Goal: Task Accomplishment & Management: Manage account settings

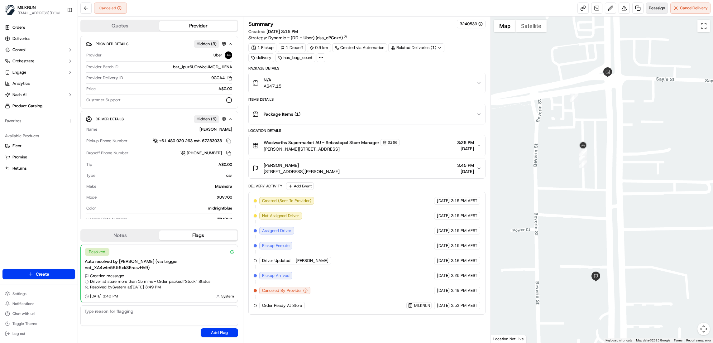
click at [652, 6] on span "Reassign" at bounding box center [657, 8] width 16 height 6
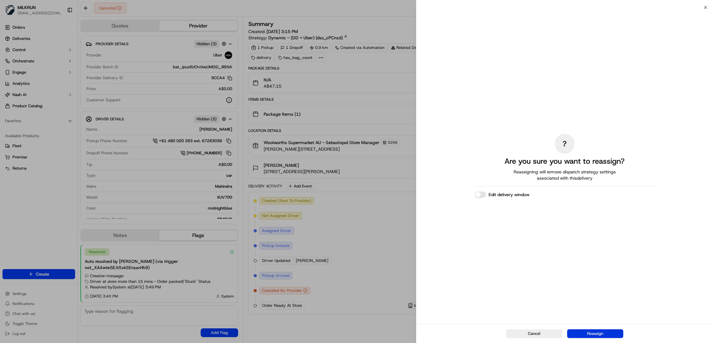
click at [595, 332] on button "Reassign" at bounding box center [595, 333] width 56 height 9
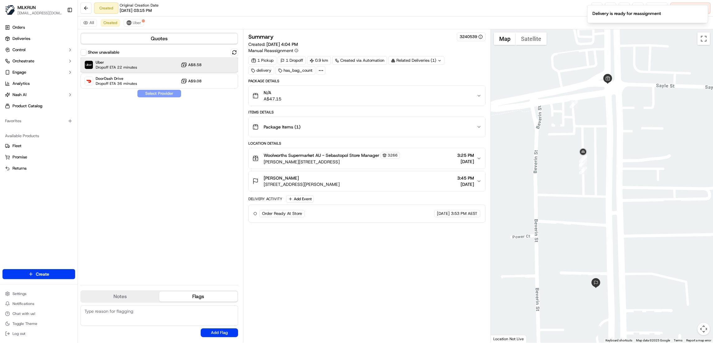
click at [166, 65] on div "Uber Dropoff ETA 22 minutes A$8.58" at bounding box center [159, 64] width 158 height 15
click at [170, 94] on button "Assign Provider" at bounding box center [159, 93] width 44 height 7
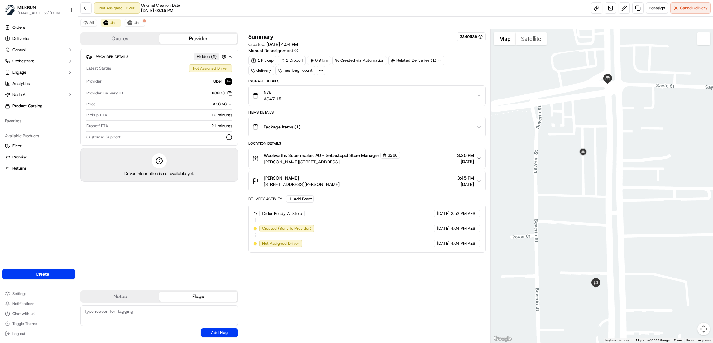
click at [477, 160] on icon "button" at bounding box center [478, 158] width 5 height 5
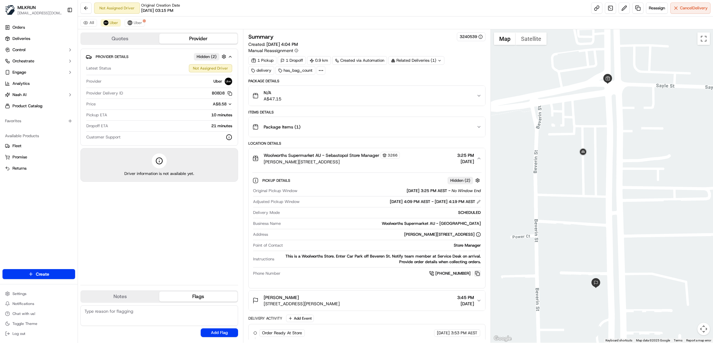
click at [475, 276] on button at bounding box center [477, 273] width 7 height 7
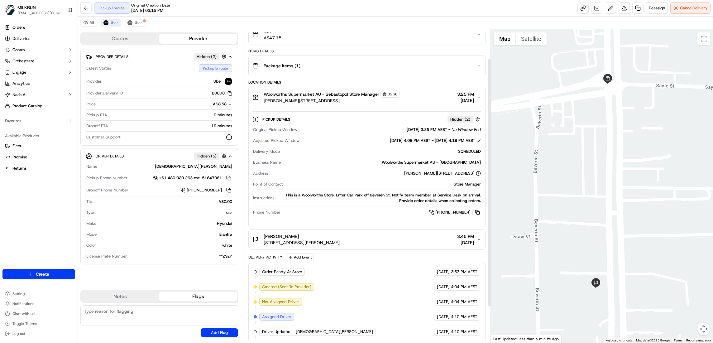
scroll to position [81, 0]
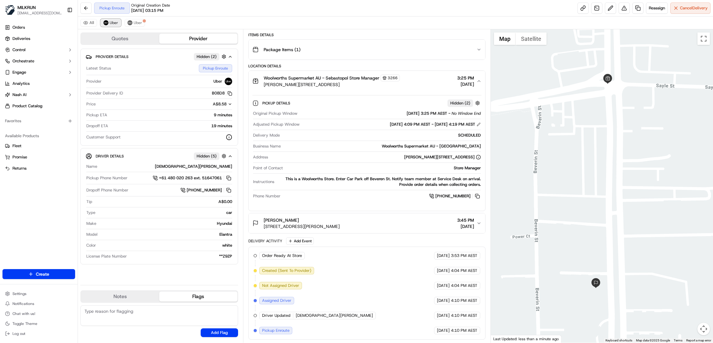
click at [105, 22] on img at bounding box center [105, 22] width 5 height 5
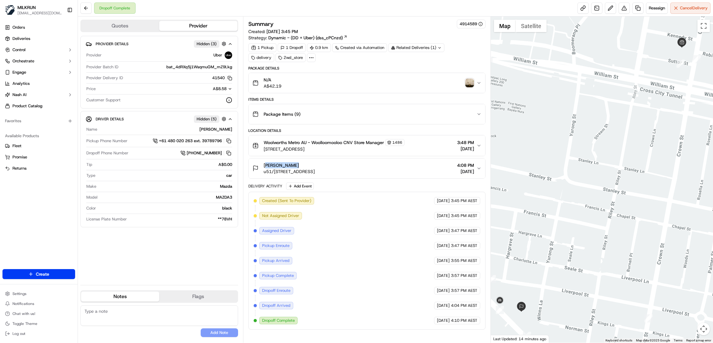
drag, startPoint x: 301, startPoint y: 167, endPoint x: 264, endPoint y: 167, distance: 37.4
click at [264, 167] on div "[PERSON_NAME]" at bounding box center [289, 165] width 51 height 6
copy span "[PERSON_NAME]"
click at [18, 39] on span "Deliveries" at bounding box center [21, 39] width 18 height 6
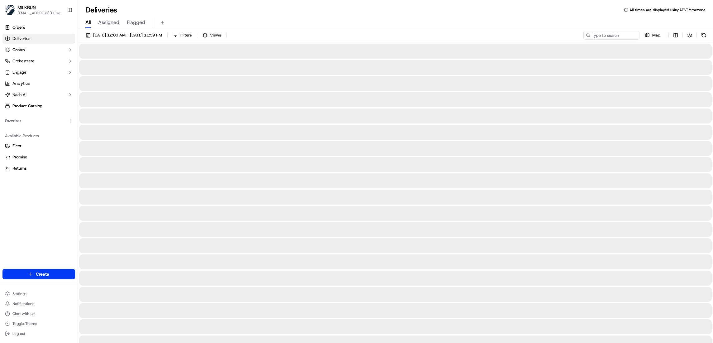
click at [86, 21] on span "All" at bounding box center [87, 22] width 5 height 7
click at [602, 32] on input at bounding box center [602, 35] width 75 height 9
paste input "[PERSON_NAME]"
type input "[PERSON_NAME]"
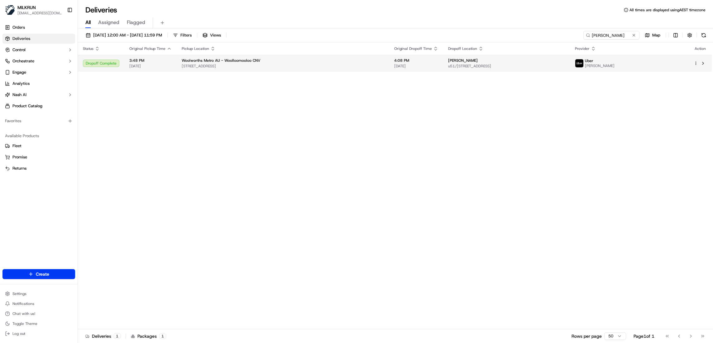
click at [229, 64] on span "[STREET_ADDRESS]" at bounding box center [283, 66] width 203 height 5
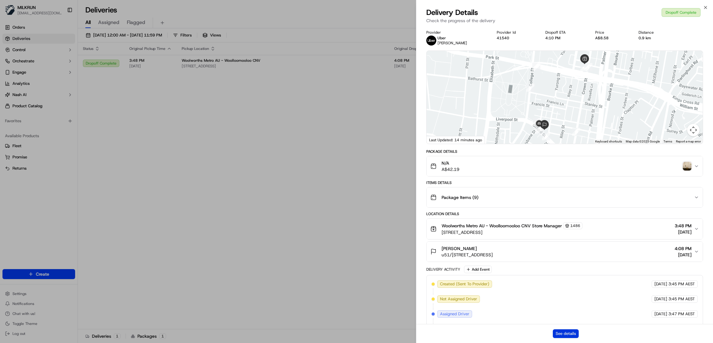
click at [559, 333] on button "See details" at bounding box center [566, 333] width 26 height 9
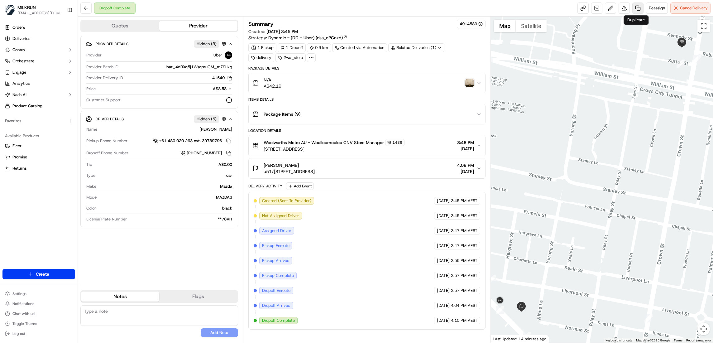
click at [636, 6] on link at bounding box center [637, 7] width 11 height 11
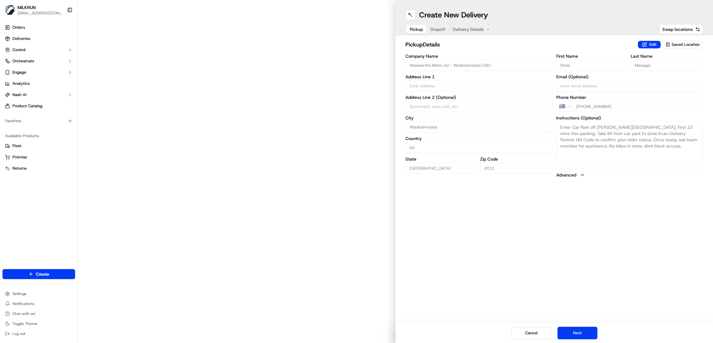
type input "75 Crown St"
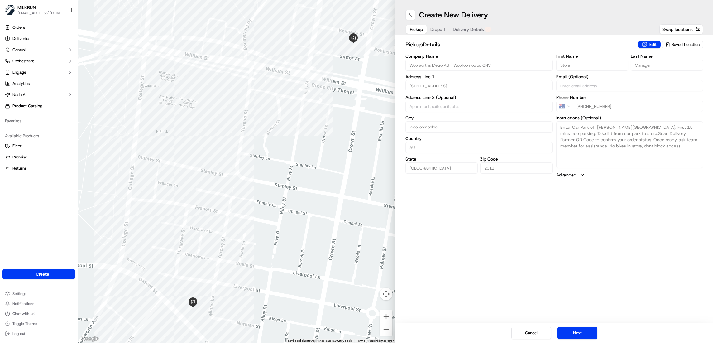
click at [460, 29] on span "Delivery Details" at bounding box center [468, 29] width 31 height 6
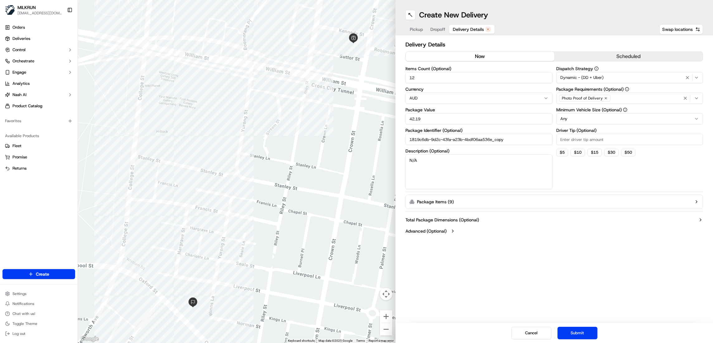
click at [470, 56] on button "now" at bounding box center [480, 56] width 149 height 9
click at [583, 330] on button "Submit" at bounding box center [577, 333] width 40 height 12
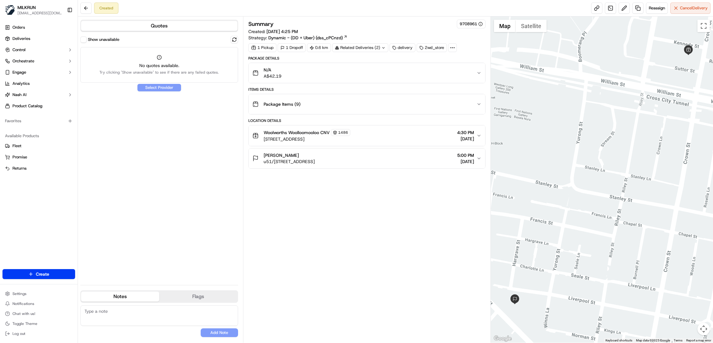
drag, startPoint x: 302, startPoint y: 153, endPoint x: 300, endPoint y: 158, distance: 5.8
click at [259, 158] on button "Emily Cowham u51/6-14 Oxford St, Darlinghurst NSW 2010, Australia 5:00 PM 17/09…" at bounding box center [367, 158] width 237 height 20
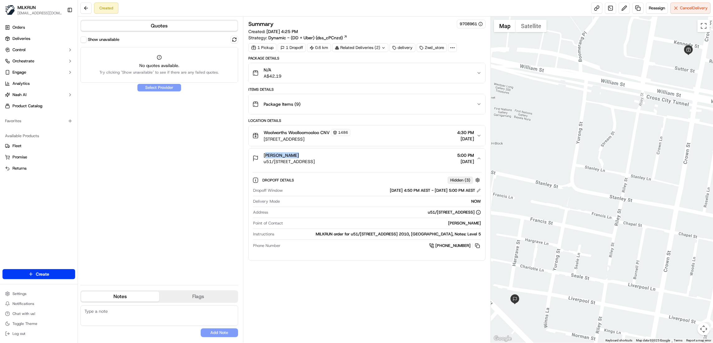
drag, startPoint x: 300, startPoint y: 158, endPoint x: 262, endPoint y: 158, distance: 38.6
click at [262, 158] on div "Emily Cowham u51/6-14 Oxford St, Darlinghurst NSW 2010, Australia" at bounding box center [283, 158] width 62 height 12
copy span "[PERSON_NAME]"
click at [24, 40] on span "Deliveries" at bounding box center [21, 39] width 18 height 6
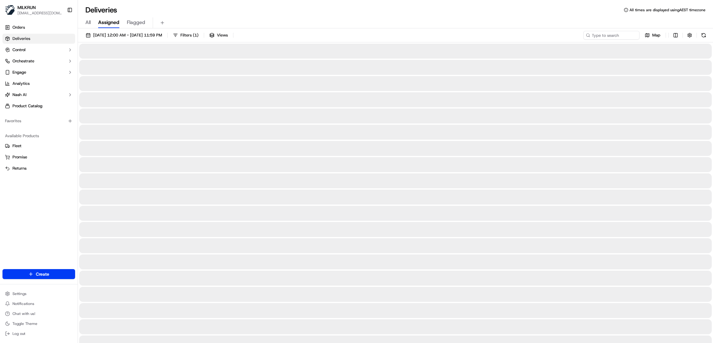
click at [85, 22] on div "All Assigned Flagged" at bounding box center [395, 22] width 635 height 11
click at [88, 22] on span "All" at bounding box center [87, 22] width 5 height 7
click at [610, 36] on input at bounding box center [602, 35] width 75 height 9
paste input "Emily Cowham"
type input "Emily Cowham"
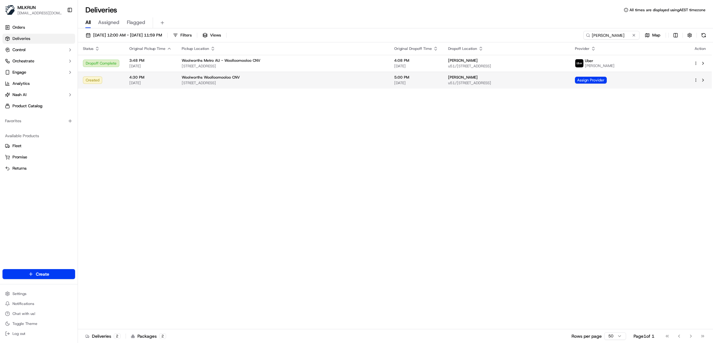
click at [340, 77] on div "Woolworths Woolloomooloo CNV" at bounding box center [283, 77] width 203 height 5
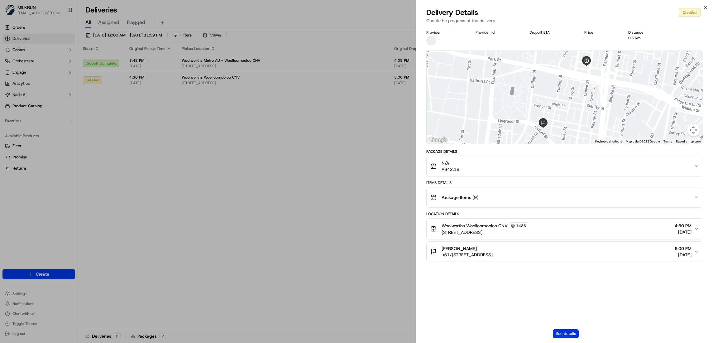
click at [566, 330] on button "See details" at bounding box center [566, 333] width 26 height 9
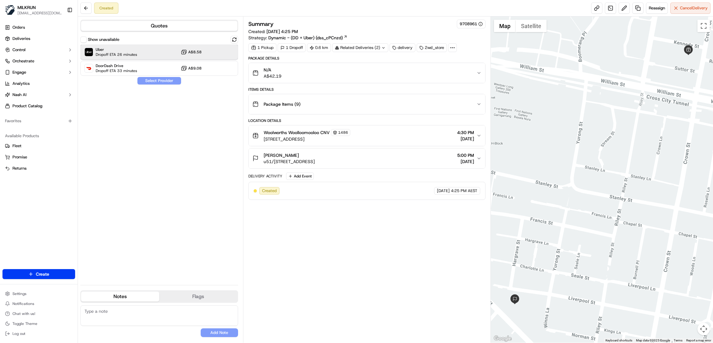
click at [141, 50] on div "Uber Dropoff ETA 26 minutes A$8.58" at bounding box center [159, 52] width 158 height 15
click at [158, 79] on button "Assign Provider" at bounding box center [159, 80] width 44 height 7
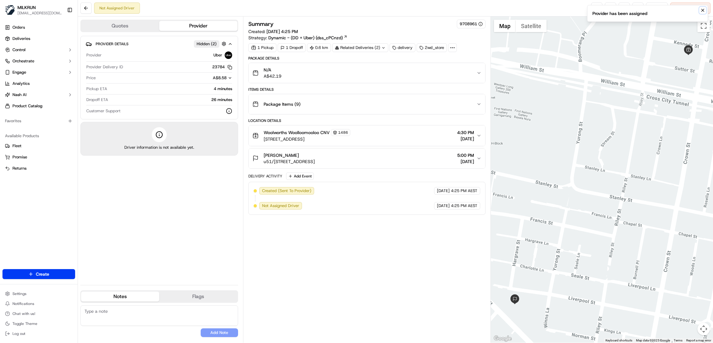
click at [703, 8] on icon "Notifications (F8)" at bounding box center [702, 10] width 5 height 5
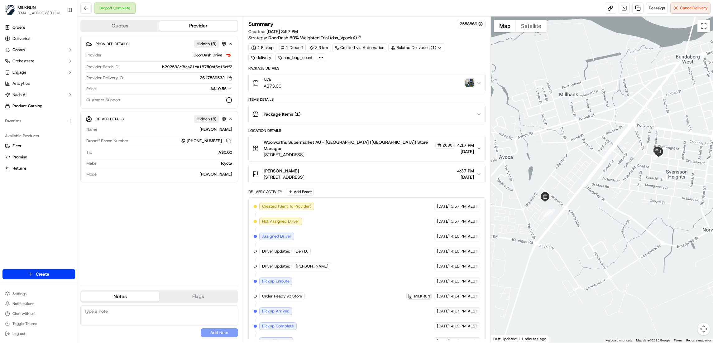
click at [127, 252] on div "Provider Details Hidden ( 3 ) Provider DoorDash Drive Provider Batch ID b292532…" at bounding box center [159, 158] width 158 height 244
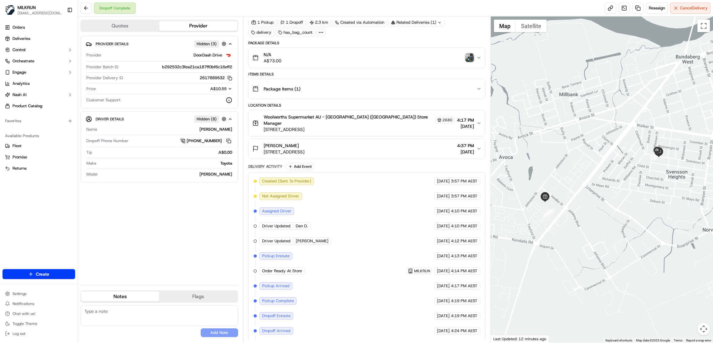
scroll to position [39, 0]
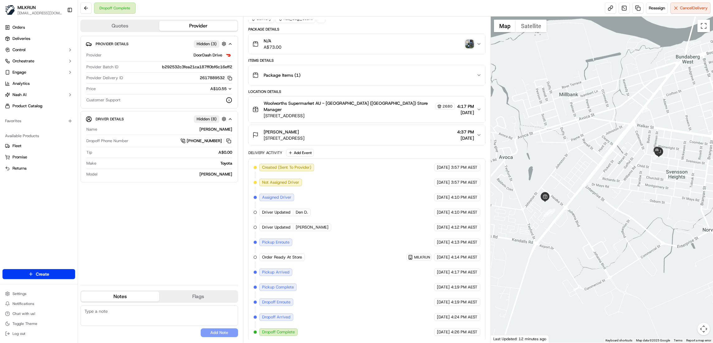
click at [478, 132] on icon "button" at bounding box center [478, 134] width 5 height 5
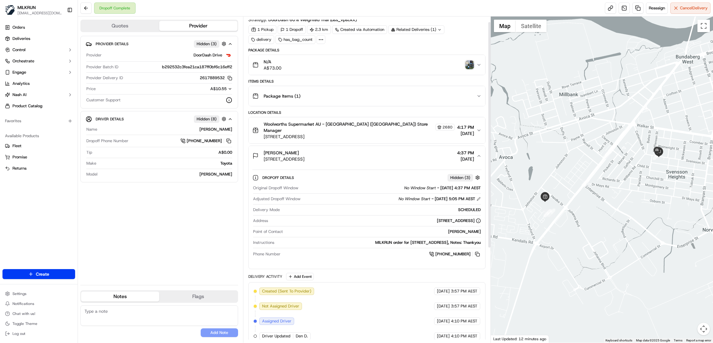
scroll to position [0, 0]
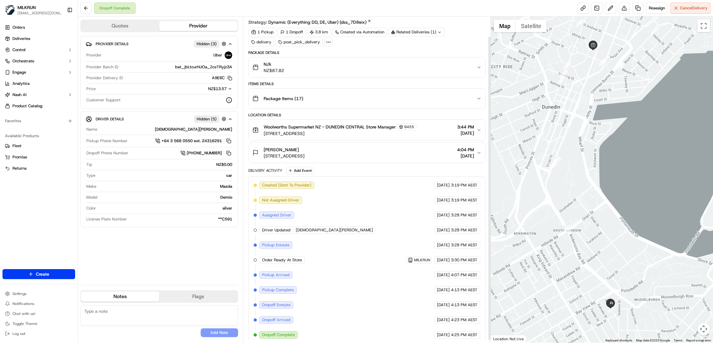
scroll to position [24, 0]
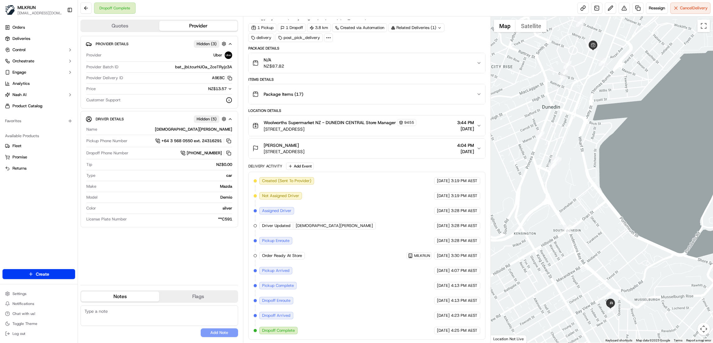
click at [475, 122] on div "Woolworths Supermarket NZ - DUNEDIN CENTRAL Store Manager 9455 309 Cumberland S…" at bounding box center [364, 125] width 224 height 13
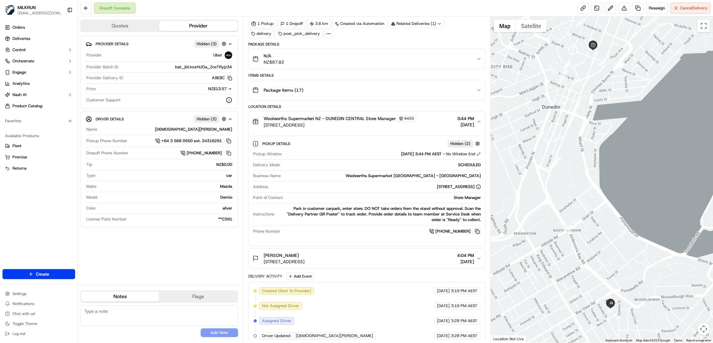
click at [477, 232] on button at bounding box center [477, 231] width 7 height 7
click at [635, 9] on link at bounding box center [637, 7] width 11 height 11
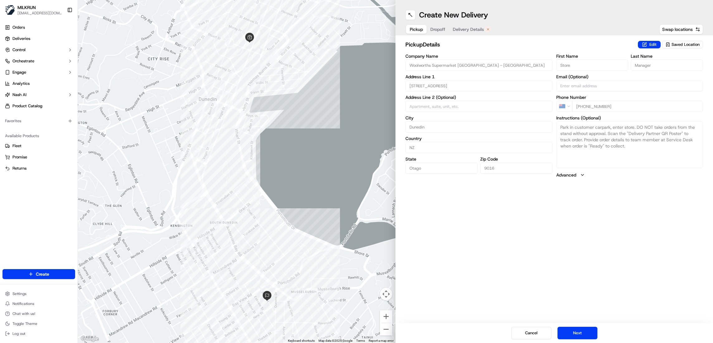
click at [475, 28] on span "Delivery Details" at bounding box center [468, 29] width 31 height 6
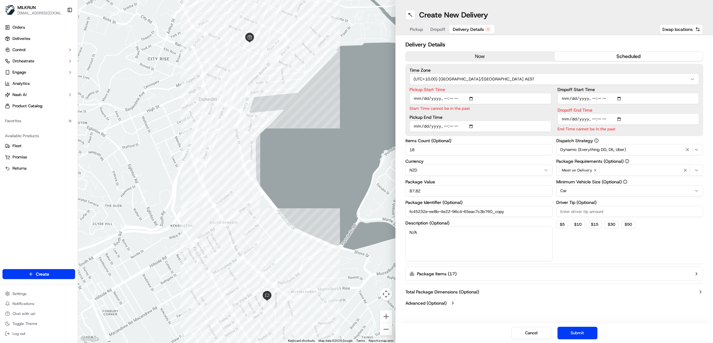
click at [480, 56] on button "now" at bounding box center [480, 56] width 149 height 9
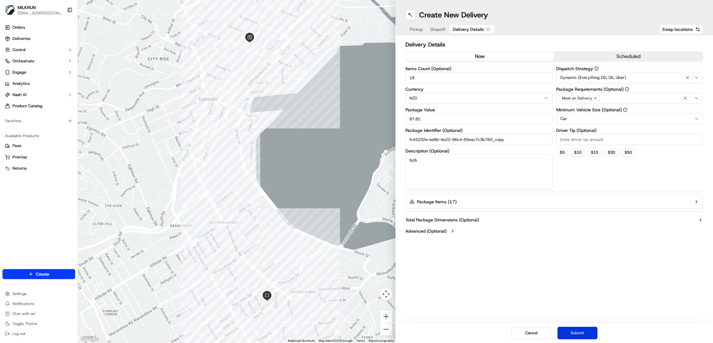
click at [580, 332] on button "Submit" at bounding box center [577, 333] width 40 height 12
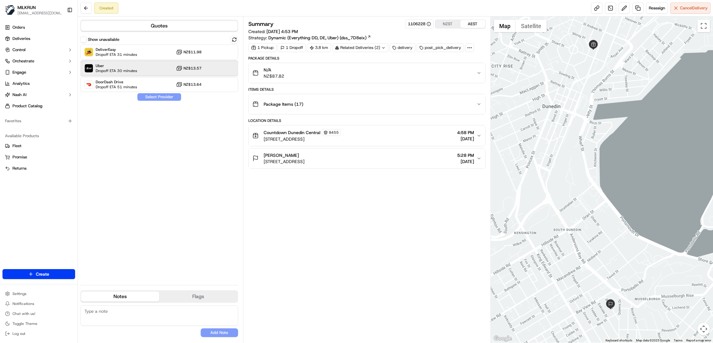
click at [127, 69] on span "Dropoff ETA 30 minutes" at bounding box center [116, 70] width 41 height 5
click at [157, 97] on button "Assign Provider" at bounding box center [159, 96] width 44 height 7
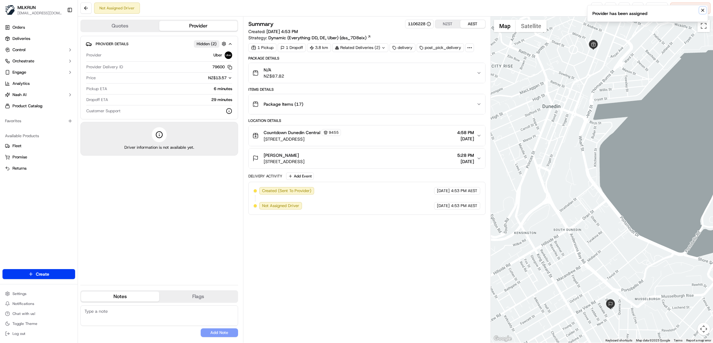
click at [704, 11] on icon "Notifications (F8)" at bounding box center [702, 10] width 5 height 5
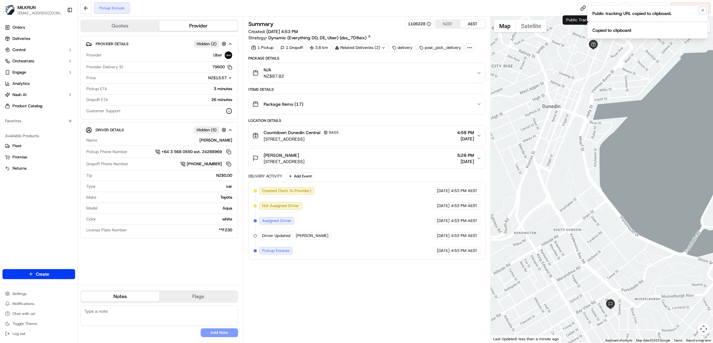
click at [702, 16] on li "Public tracking URL copied to clipboard." at bounding box center [647, 13] width 121 height 17
click at [703, 29] on icon "Notifications (F8)" at bounding box center [702, 27] width 5 height 5
click at [701, 9] on icon "Notifications (F8)" at bounding box center [702, 10] width 2 height 2
click at [683, 9] on span "Cancel Delivery" at bounding box center [694, 8] width 28 height 6
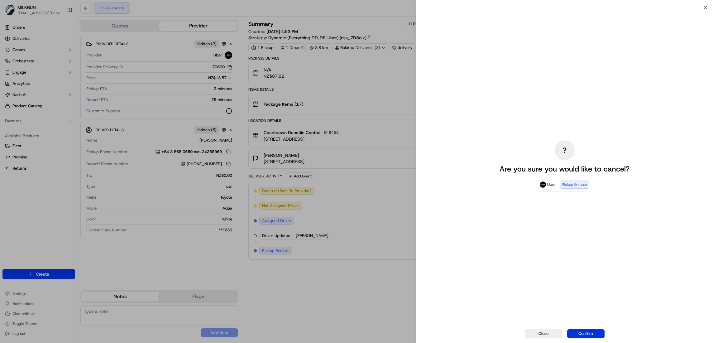
click at [593, 330] on button "Confirm" at bounding box center [585, 333] width 37 height 9
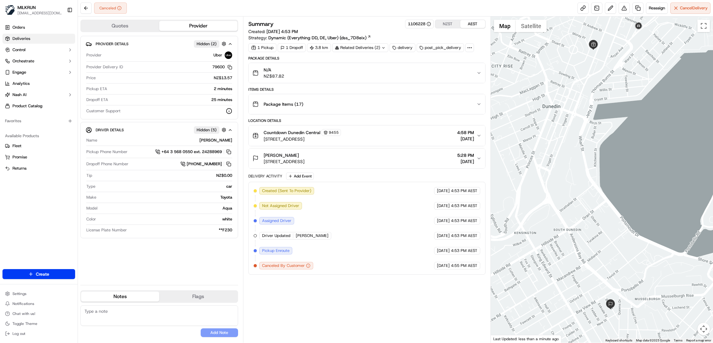
click at [18, 40] on span "Deliveries" at bounding box center [21, 39] width 18 height 6
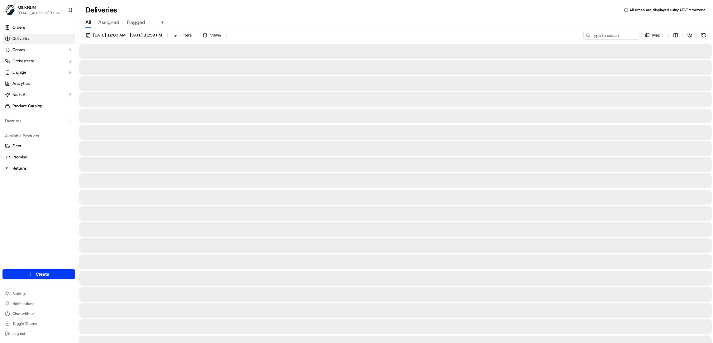
click at [89, 22] on span "All" at bounding box center [87, 22] width 5 height 7
click at [596, 35] on input at bounding box center [602, 35] width 75 height 9
paste input "82219cb6-1abc-4e2d-b801-e4b0360cd542"
type input "82219cb6-1abc-4e2d-b801-e4b0360cd542"
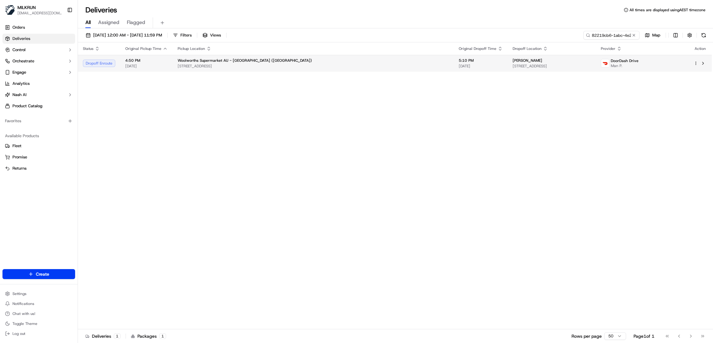
click at [228, 60] on span "Woolworths Supermarket AU - Sugarland (Bundaberg)" at bounding box center [245, 60] width 134 height 5
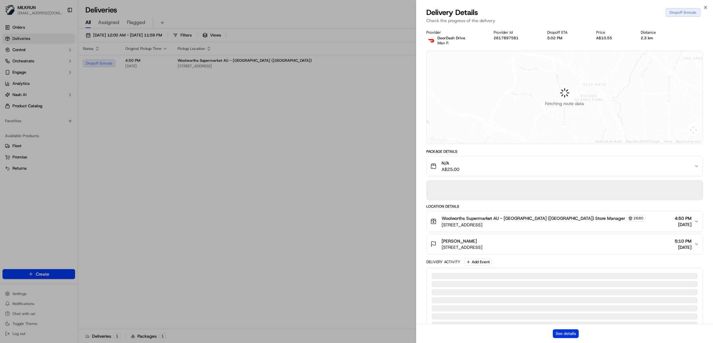
click at [569, 330] on button "See details" at bounding box center [566, 333] width 26 height 9
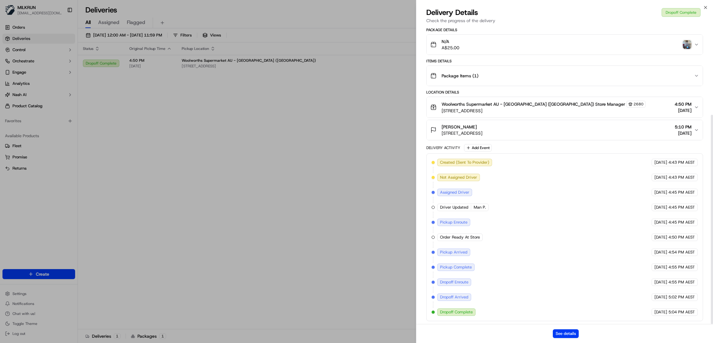
scroll to position [126, 0]
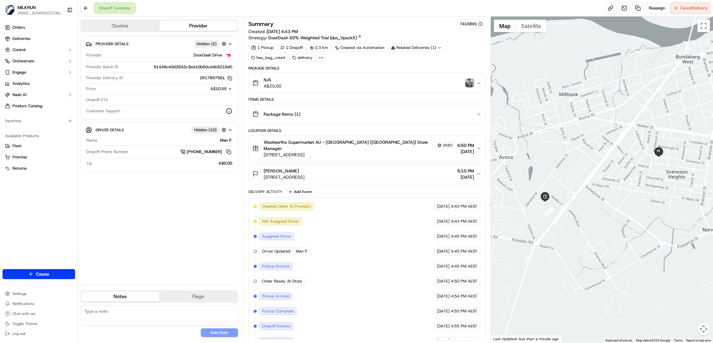
click at [467, 87] on img "button" at bounding box center [469, 83] width 9 height 9
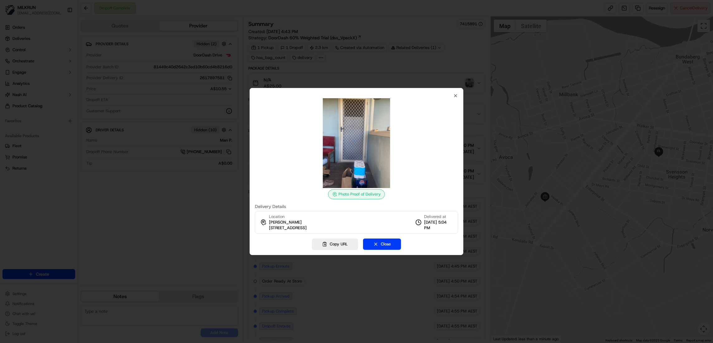
click at [452, 97] on div "Photo Proof of Delivery Delivery Details Location [PERSON_NAME] [STREET_ADDRESS…" at bounding box center [356, 163] width 203 height 140
click at [454, 97] on icon "button" at bounding box center [455, 95] width 2 height 2
